Goal: Find contact information: Find contact information

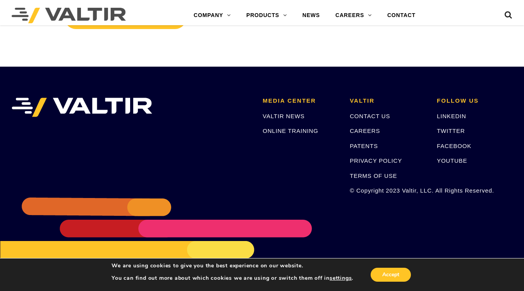
scroll to position [2855, 0]
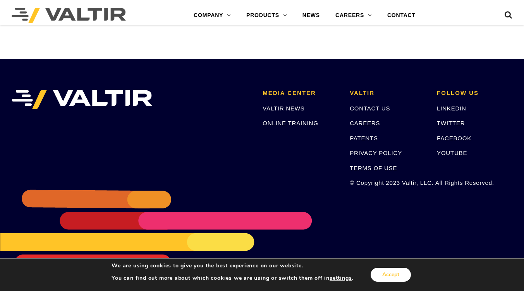
click at [400, 279] on button "Accept" at bounding box center [391, 275] width 40 height 14
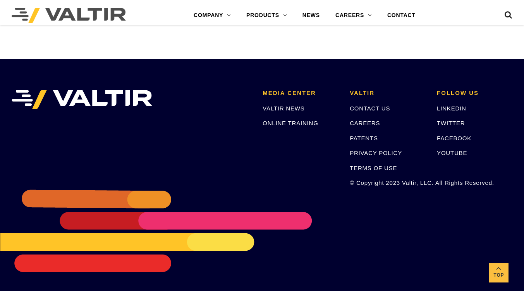
click at [378, 109] on link "CONTACT US" at bounding box center [370, 108] width 40 height 7
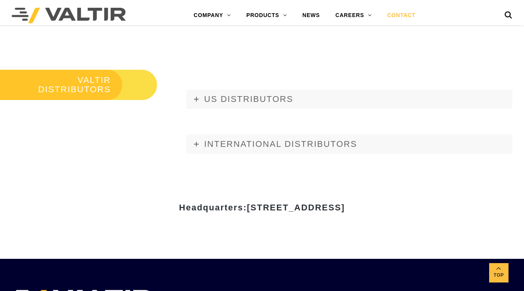
scroll to position [862, 0]
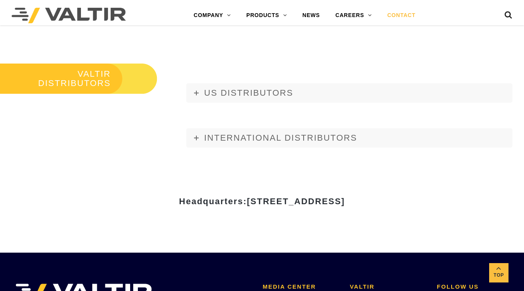
click at [259, 139] on span "INTERNATIONAL DISTRIBUTORS" at bounding box center [280, 138] width 153 height 10
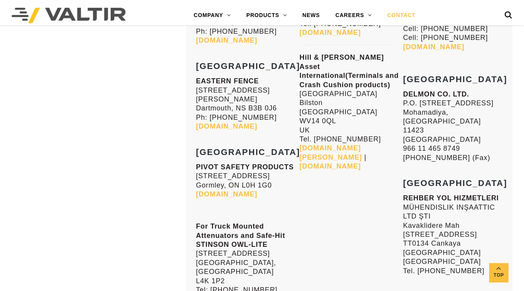
scroll to position [3147, 0]
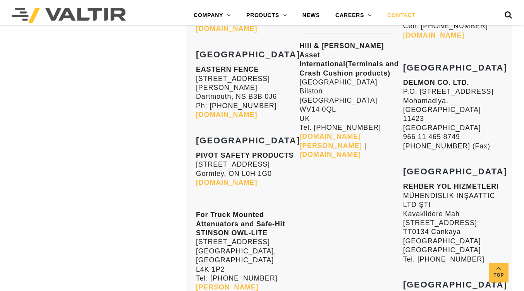
click at [222, 283] on link "stinson.ca" at bounding box center [227, 291] width 62 height 17
